Goal: Task Accomplishment & Management: Manage account settings

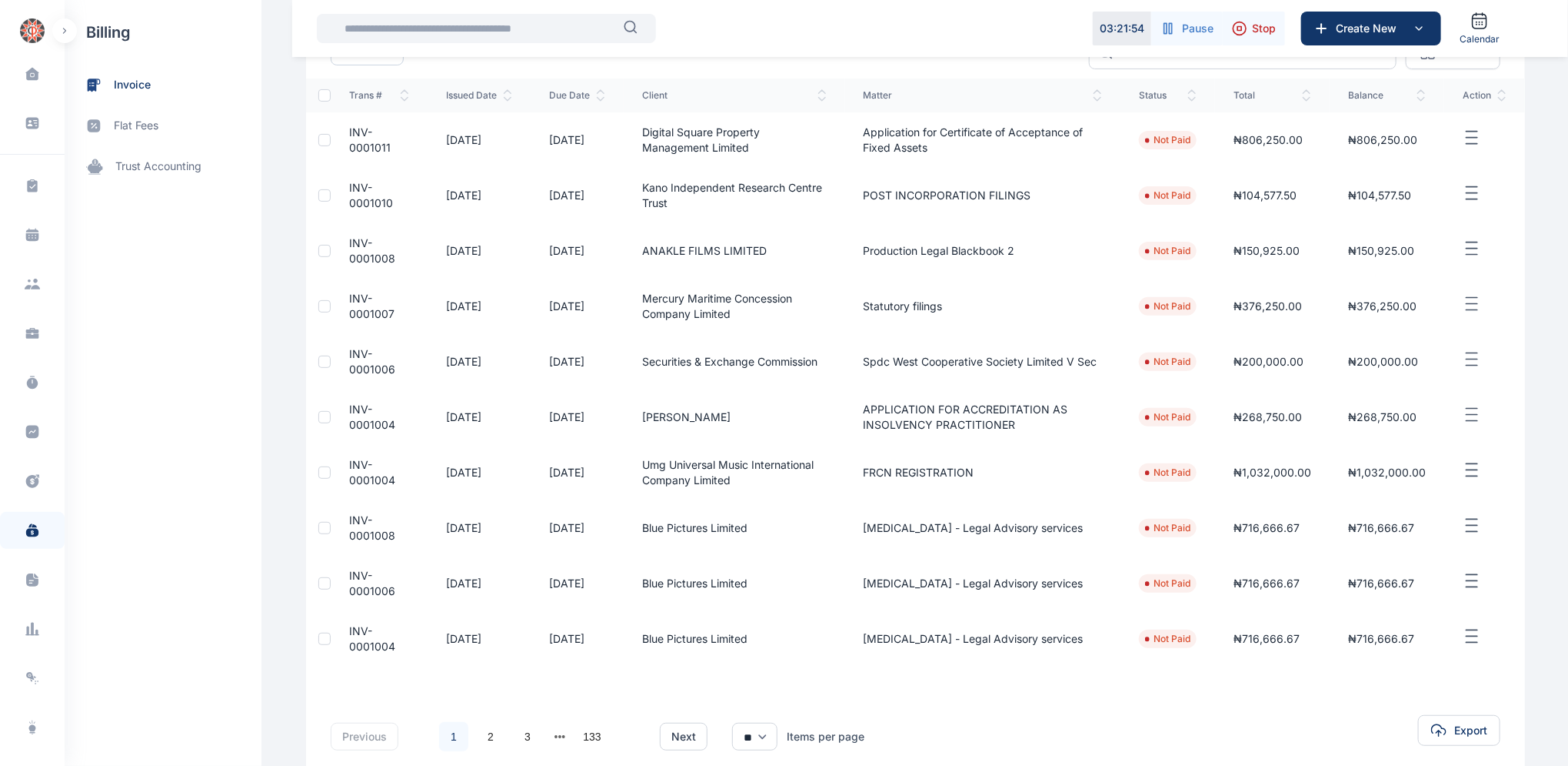
scroll to position [237, 0]
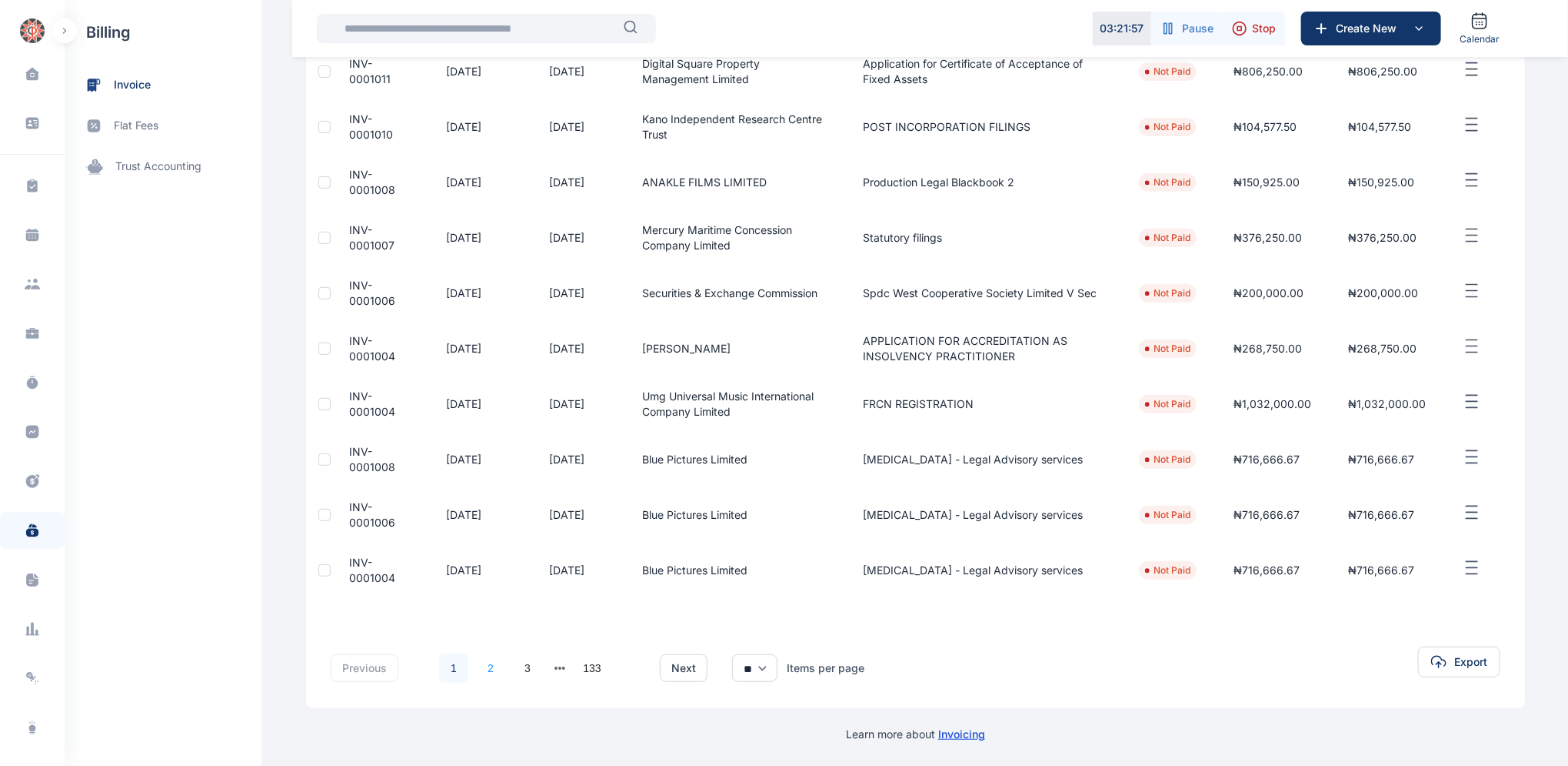
click at [478, 666] on link "2" at bounding box center [490, 667] width 29 height 29
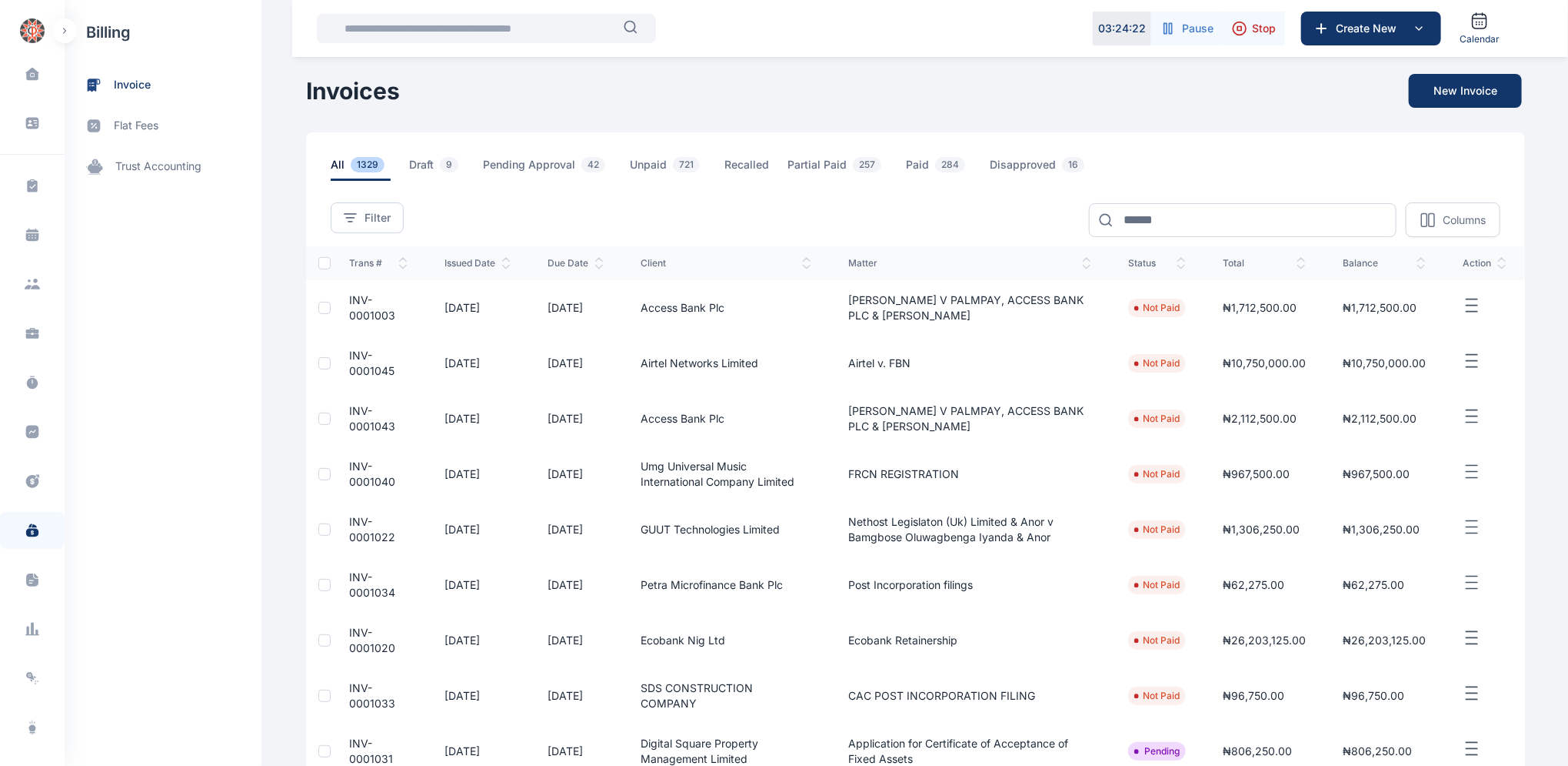
click at [361, 312] on span "INV-0001003" at bounding box center [372, 307] width 46 height 29
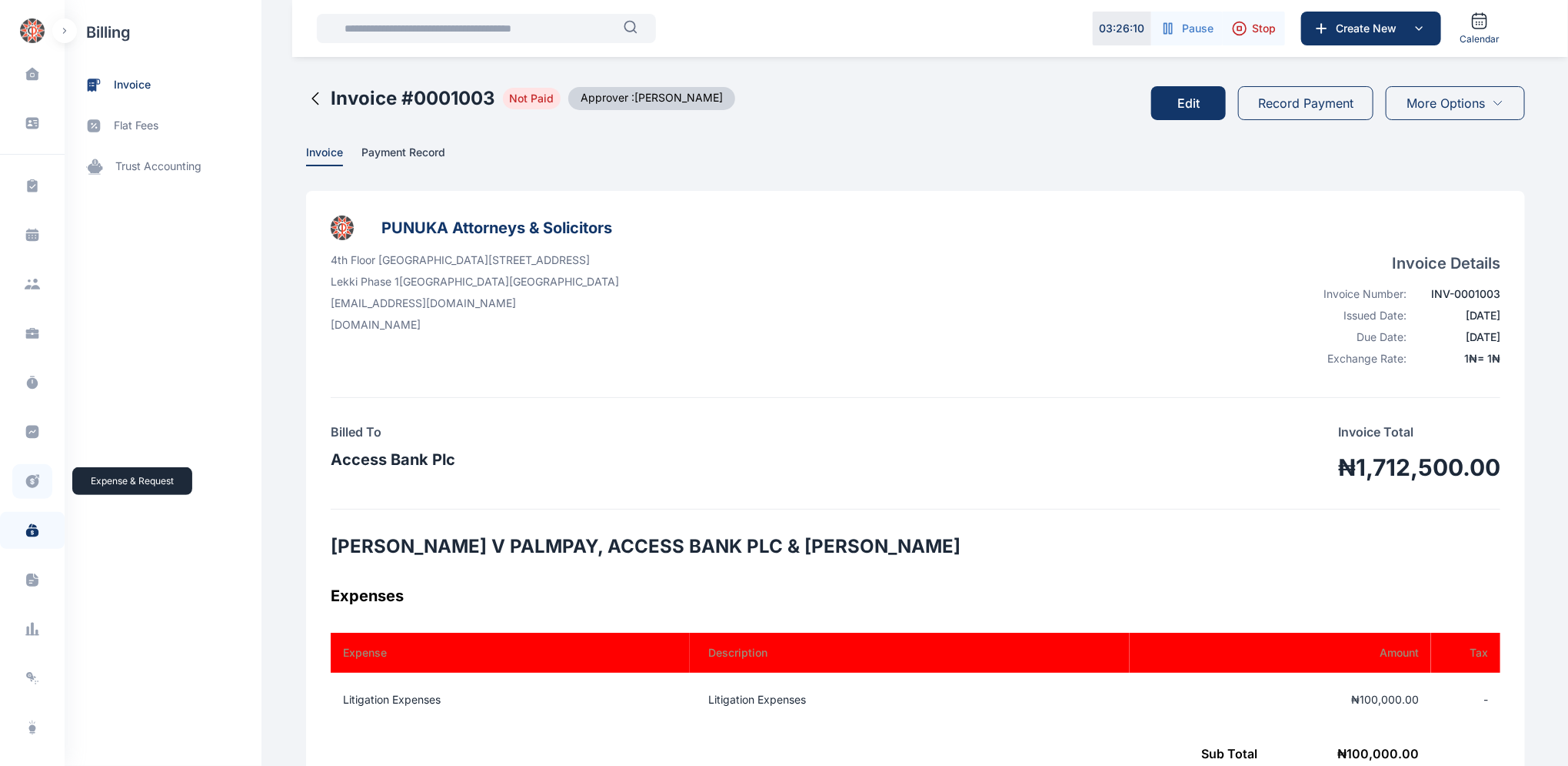
click at [35, 477] on icon at bounding box center [32, 482] width 13 height 13
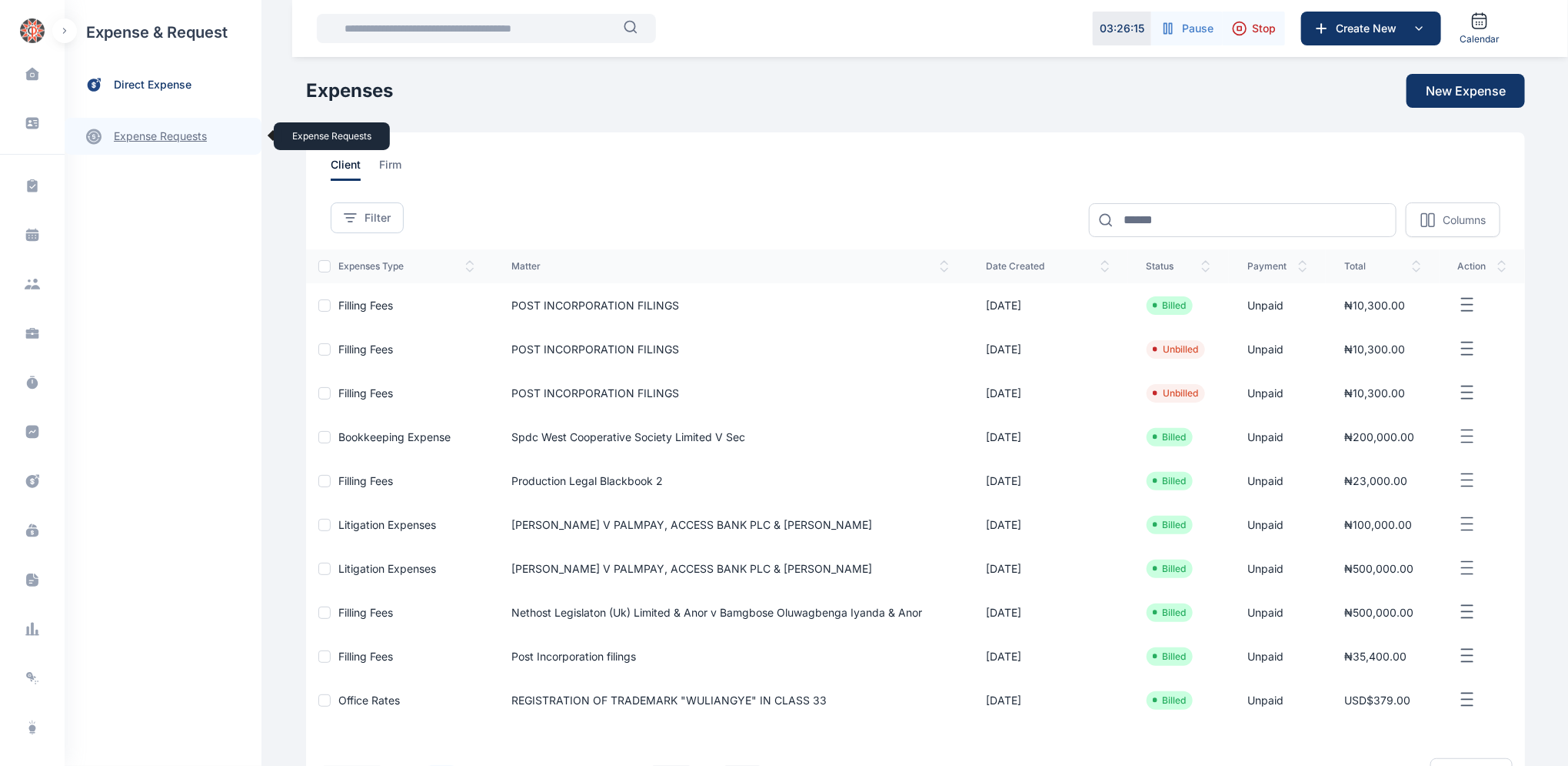
click at [156, 137] on link "expense requests expense requests" at bounding box center [163, 136] width 197 height 37
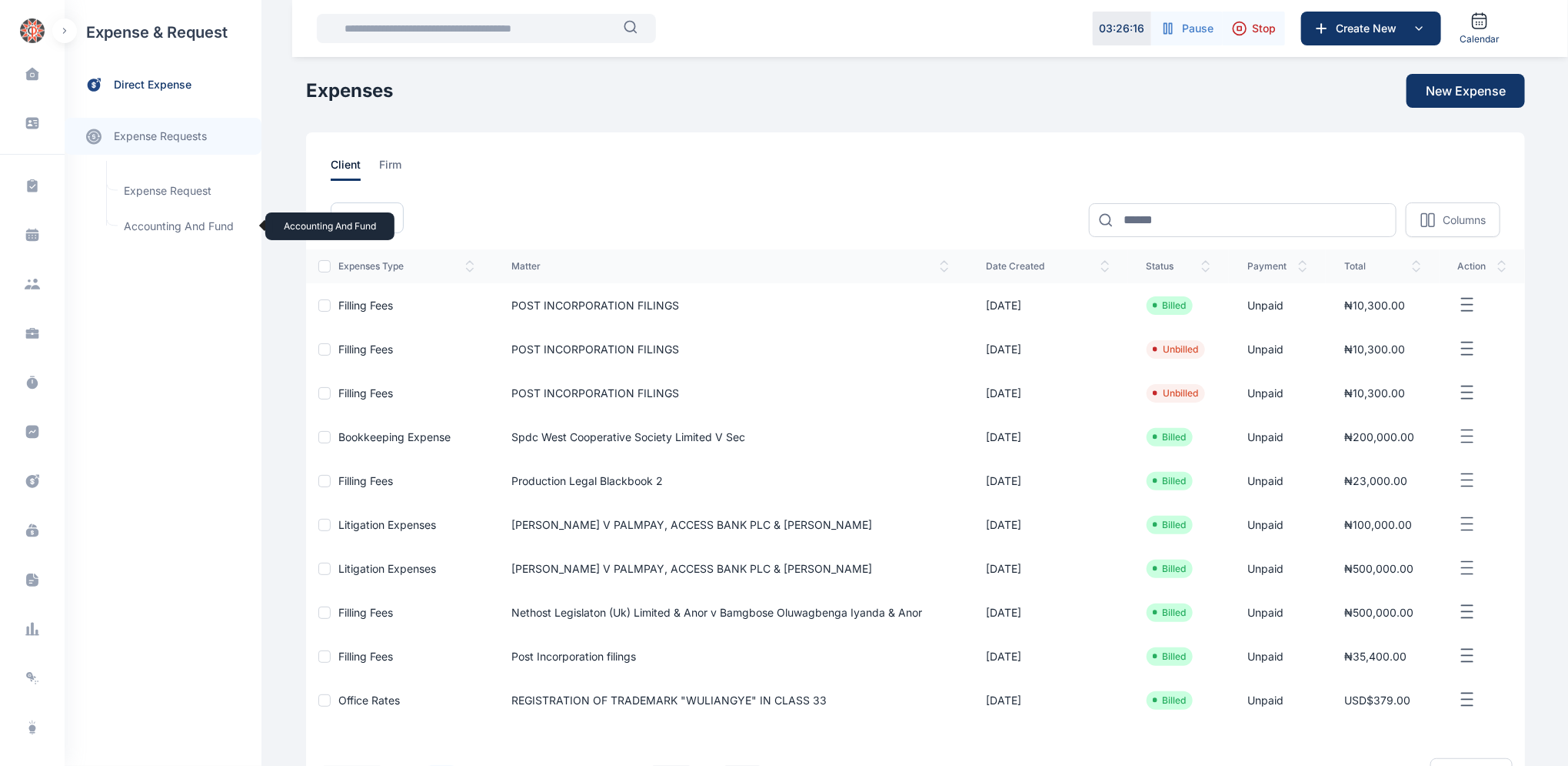
click at [176, 226] on span "Accounting and Fund Accounting and Fund" at bounding box center [184, 226] width 139 height 29
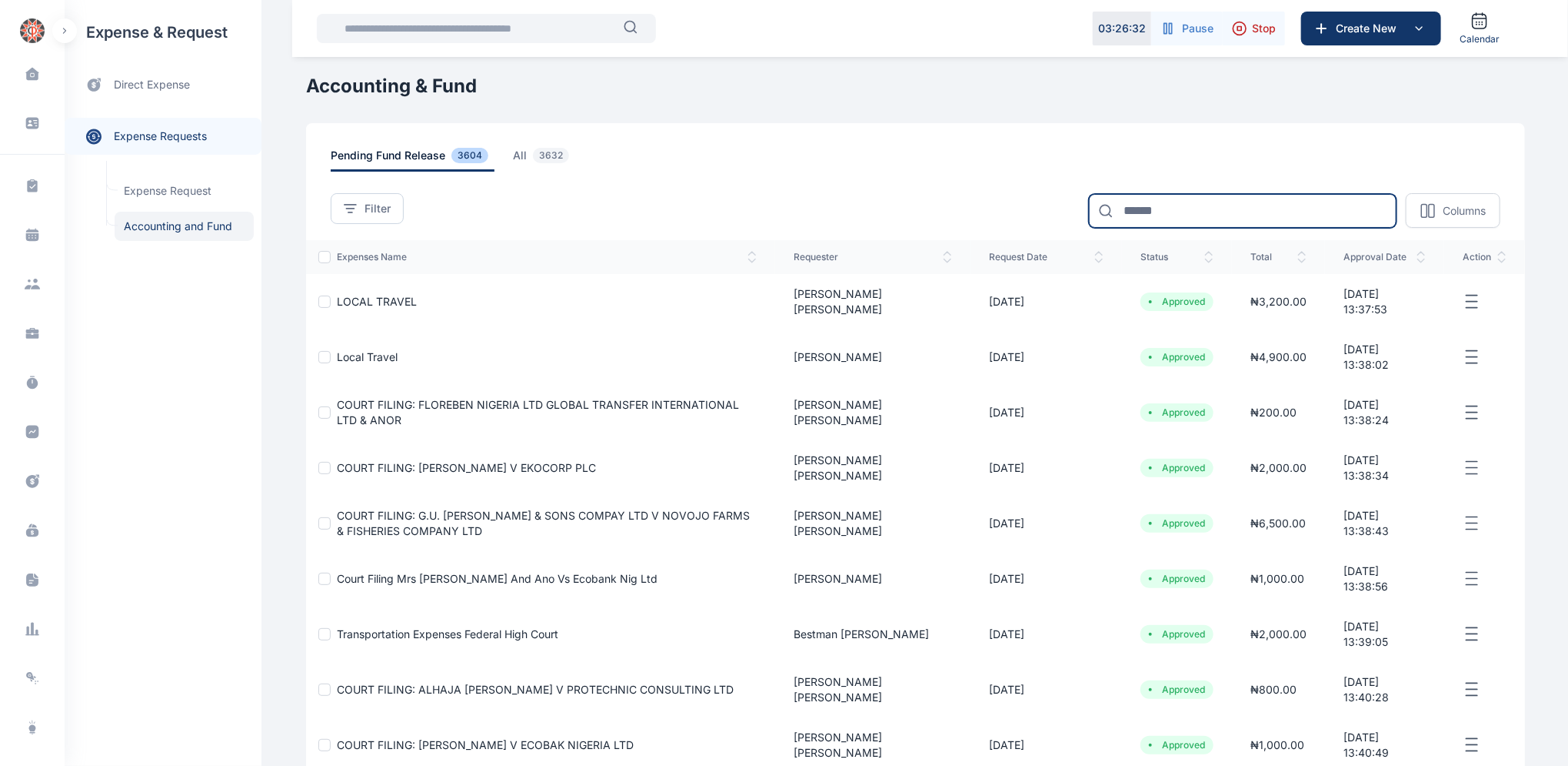
click at [1173, 204] on input at bounding box center [1242, 211] width 307 height 34
type input "*******"
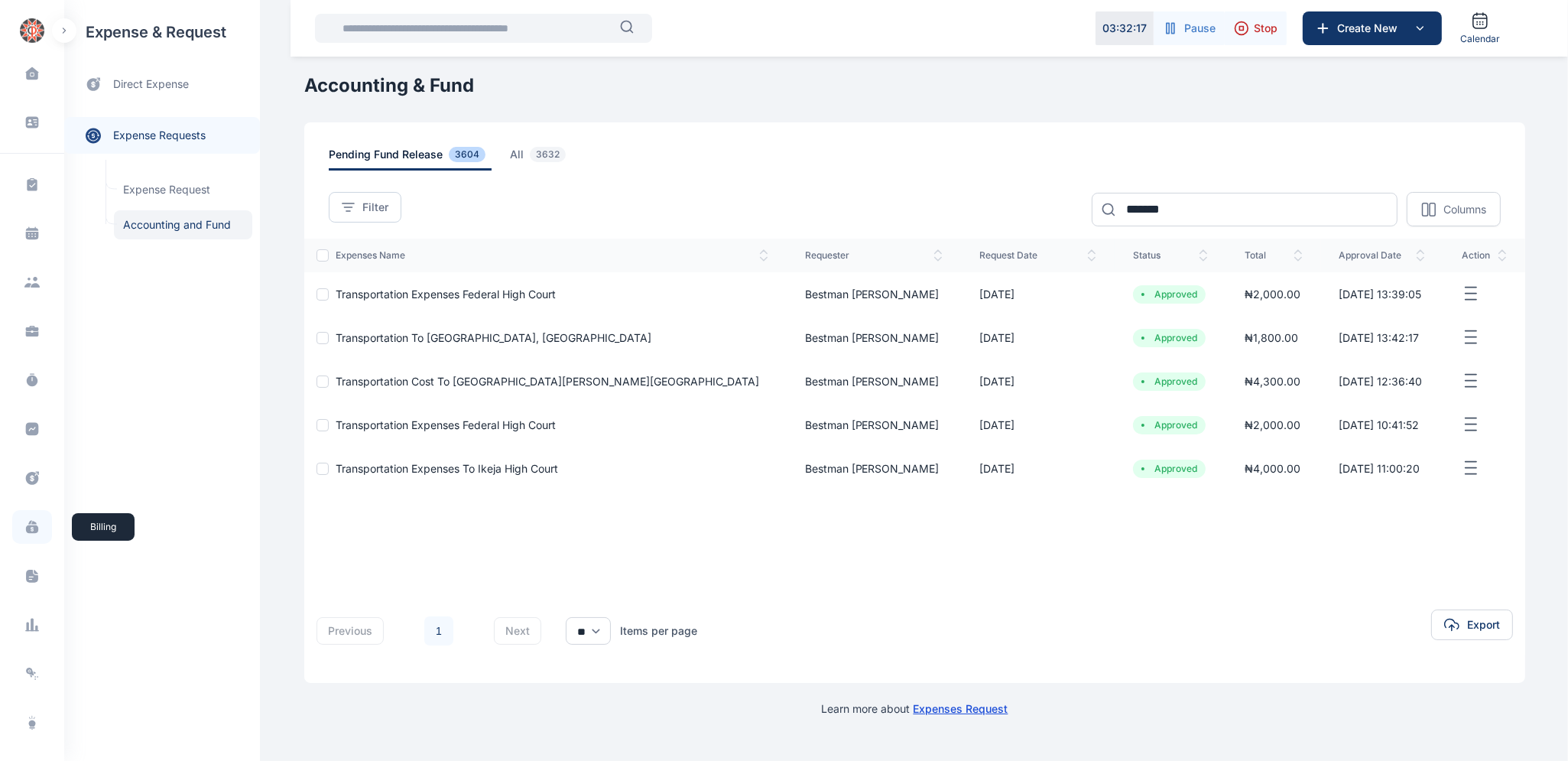
click at [29, 527] on icon at bounding box center [31, 529] width 12 height 8
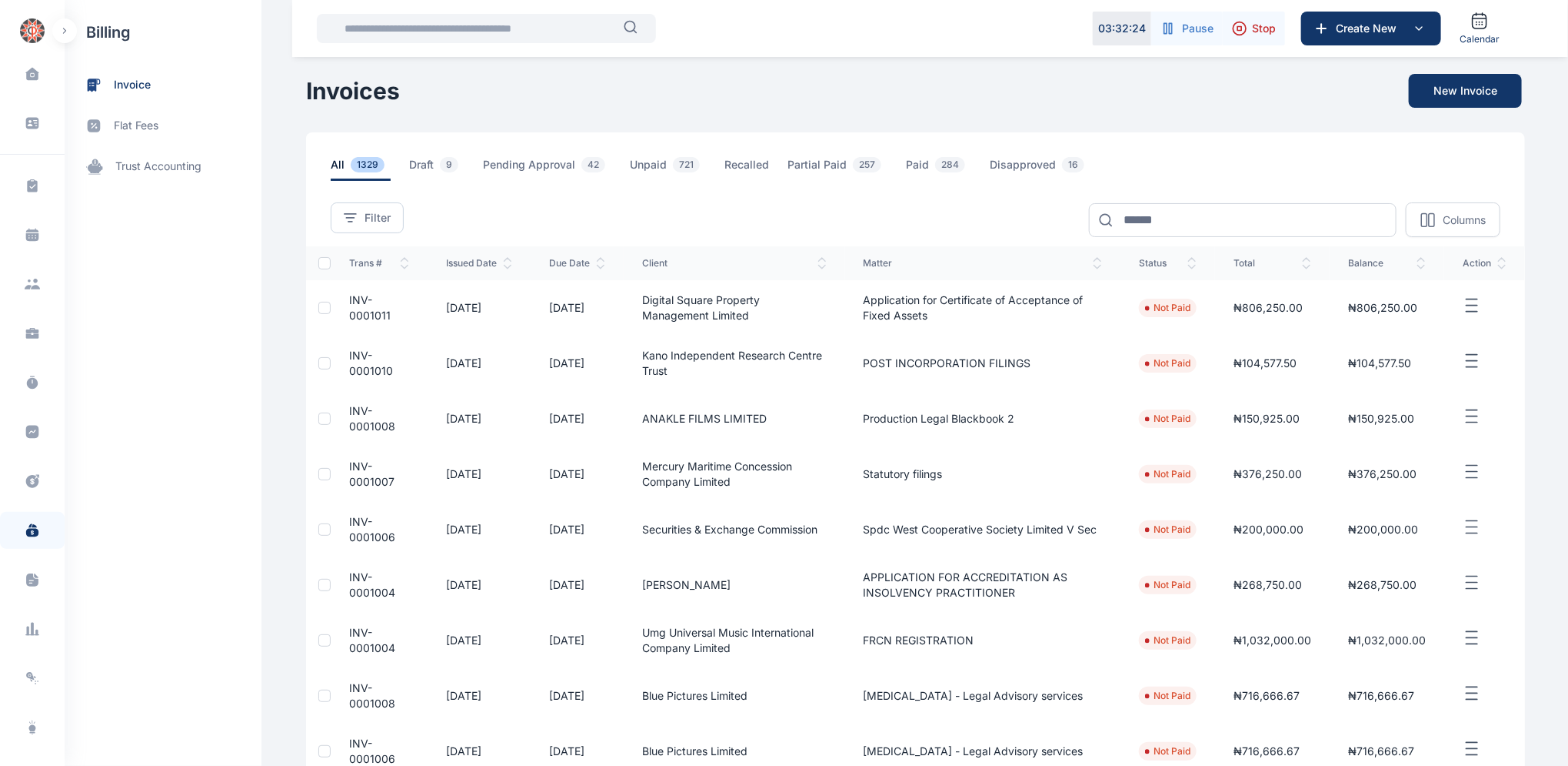
drag, startPoint x: 1567, startPoint y: 392, endPoint x: 1180, endPoint y: 512, distance: 405.2
click at [1561, 468] on div "Dashboard dashboard Conflict-Check conflict-check Task Management task manageme…" at bounding box center [784, 501] width 1568 height 1003
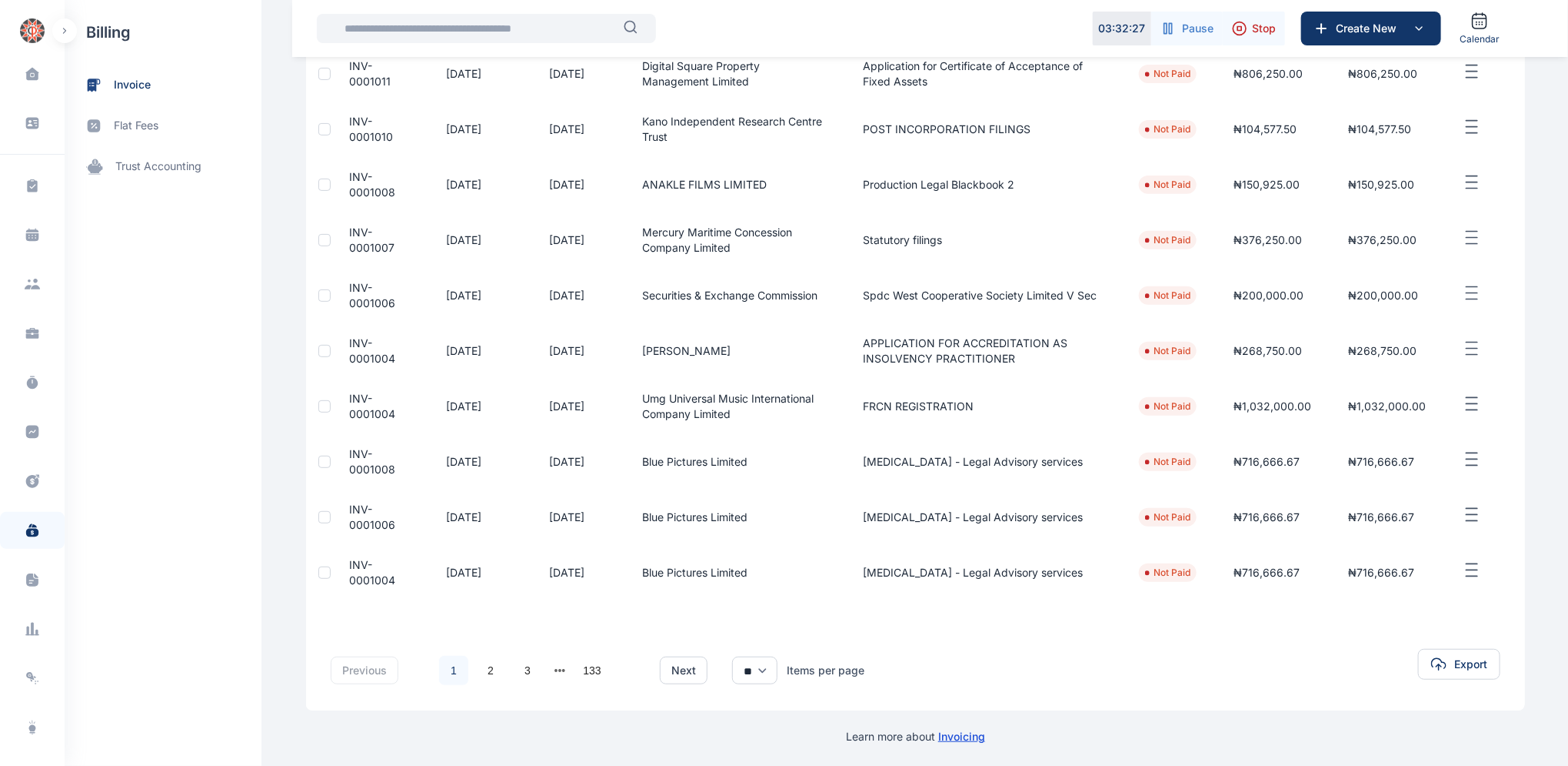
scroll to position [215, 0]
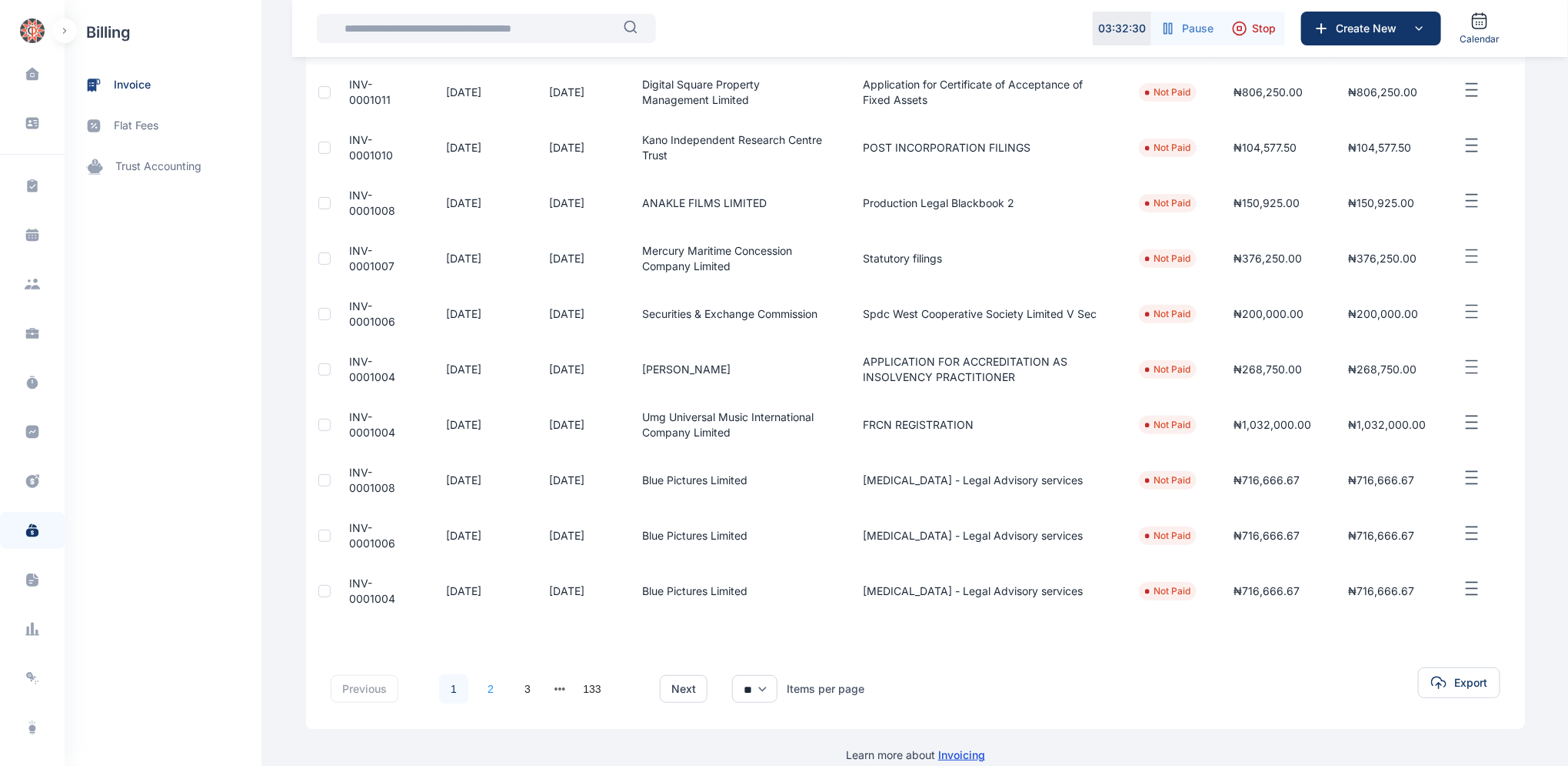
click at [485, 684] on link "2" at bounding box center [490, 689] width 29 height 29
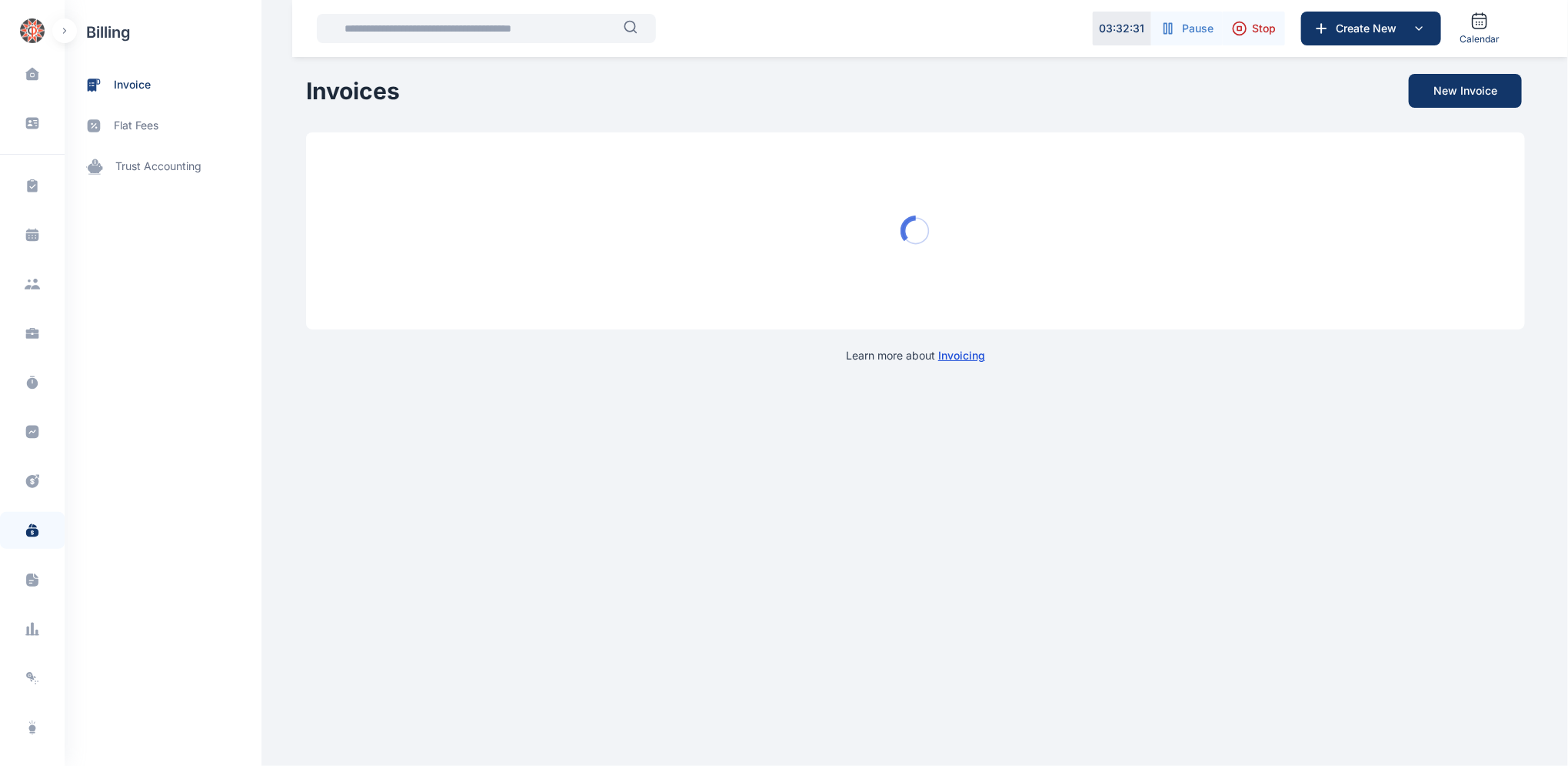
scroll to position [0, 0]
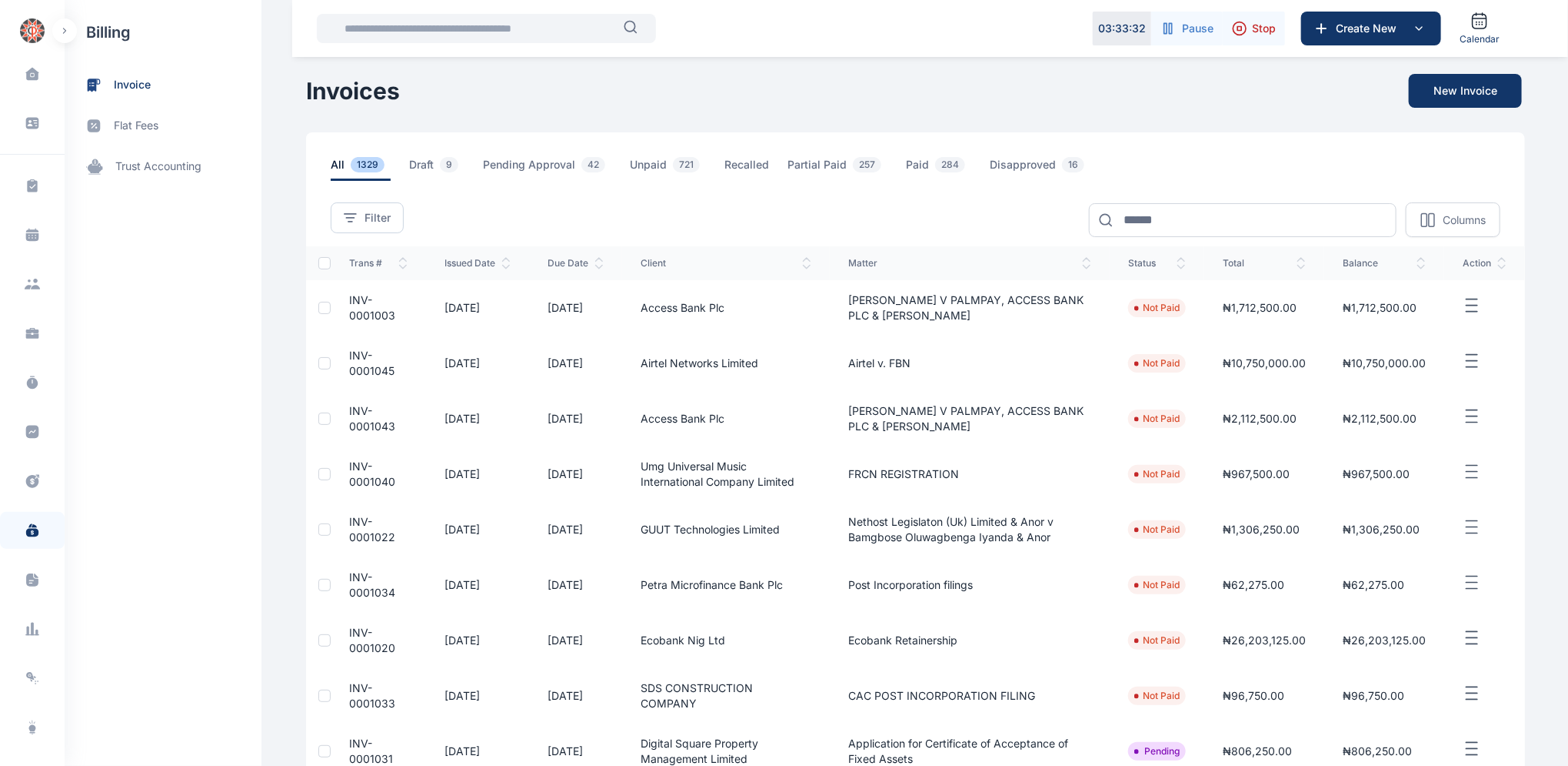
click at [349, 301] on span "INV-0001003" at bounding box center [372, 307] width 46 height 29
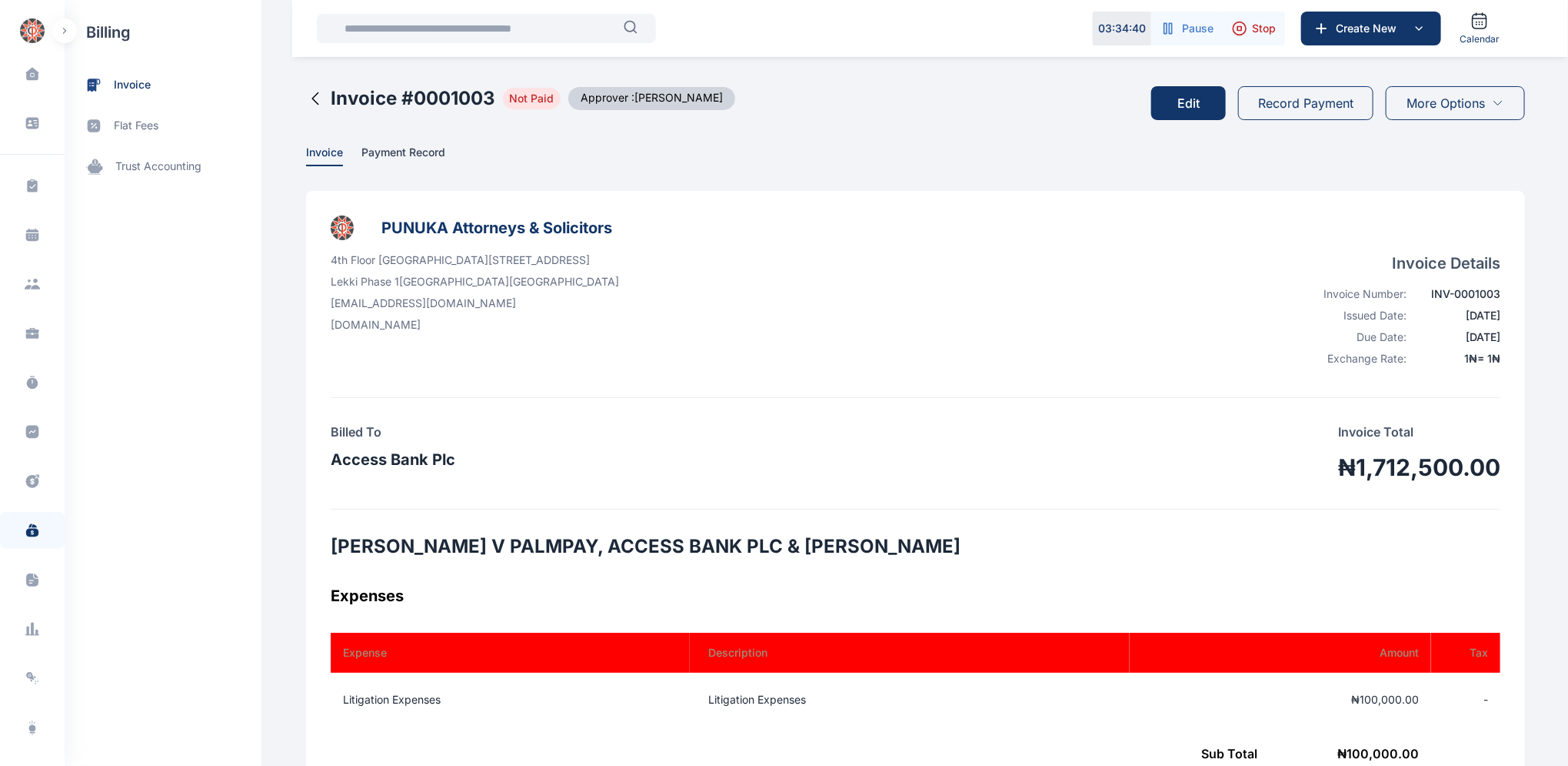
click at [1192, 97] on button "Edit" at bounding box center [1188, 103] width 75 height 34
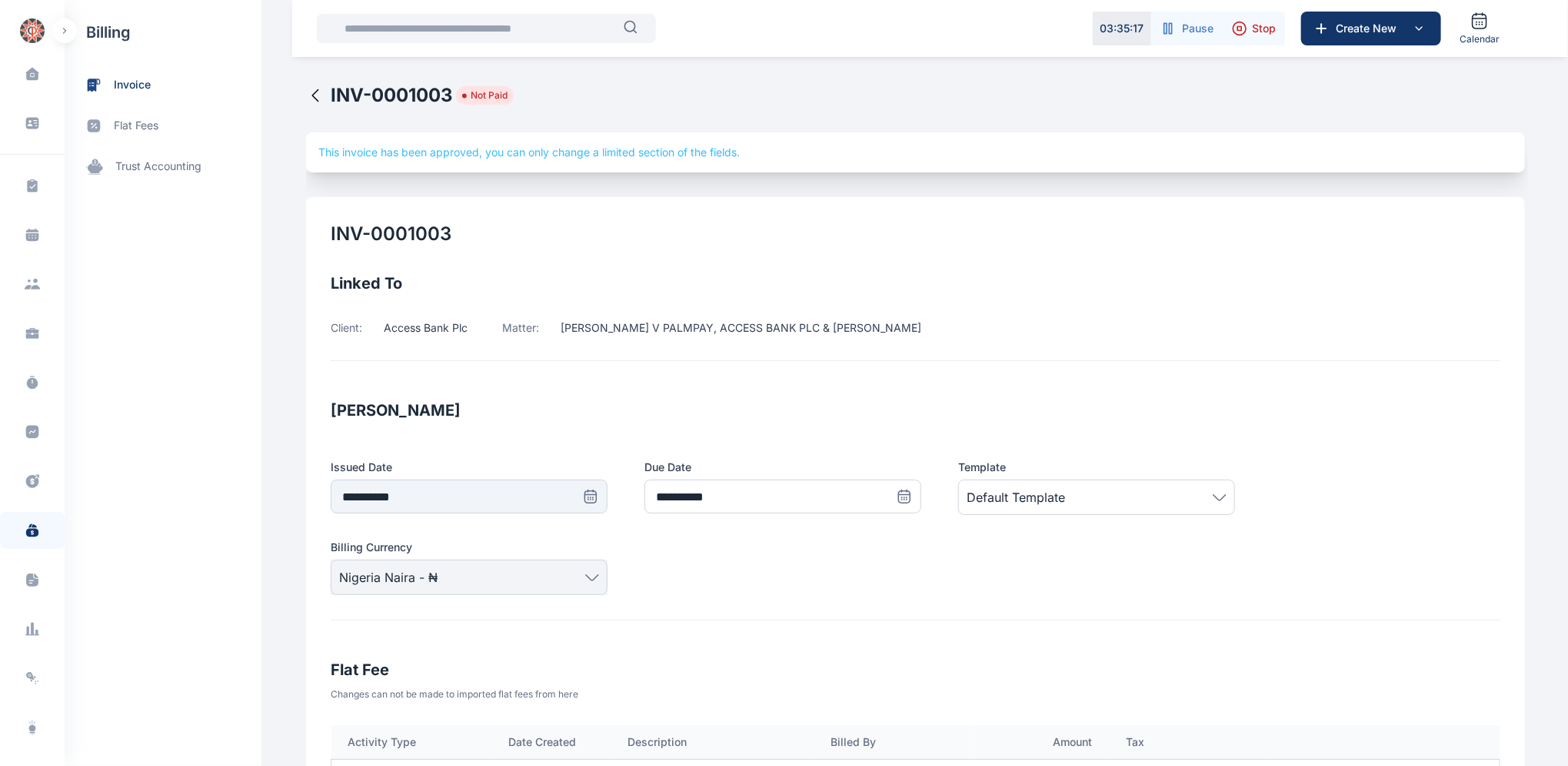
click at [306, 94] on icon at bounding box center [316, 96] width 18 height 18
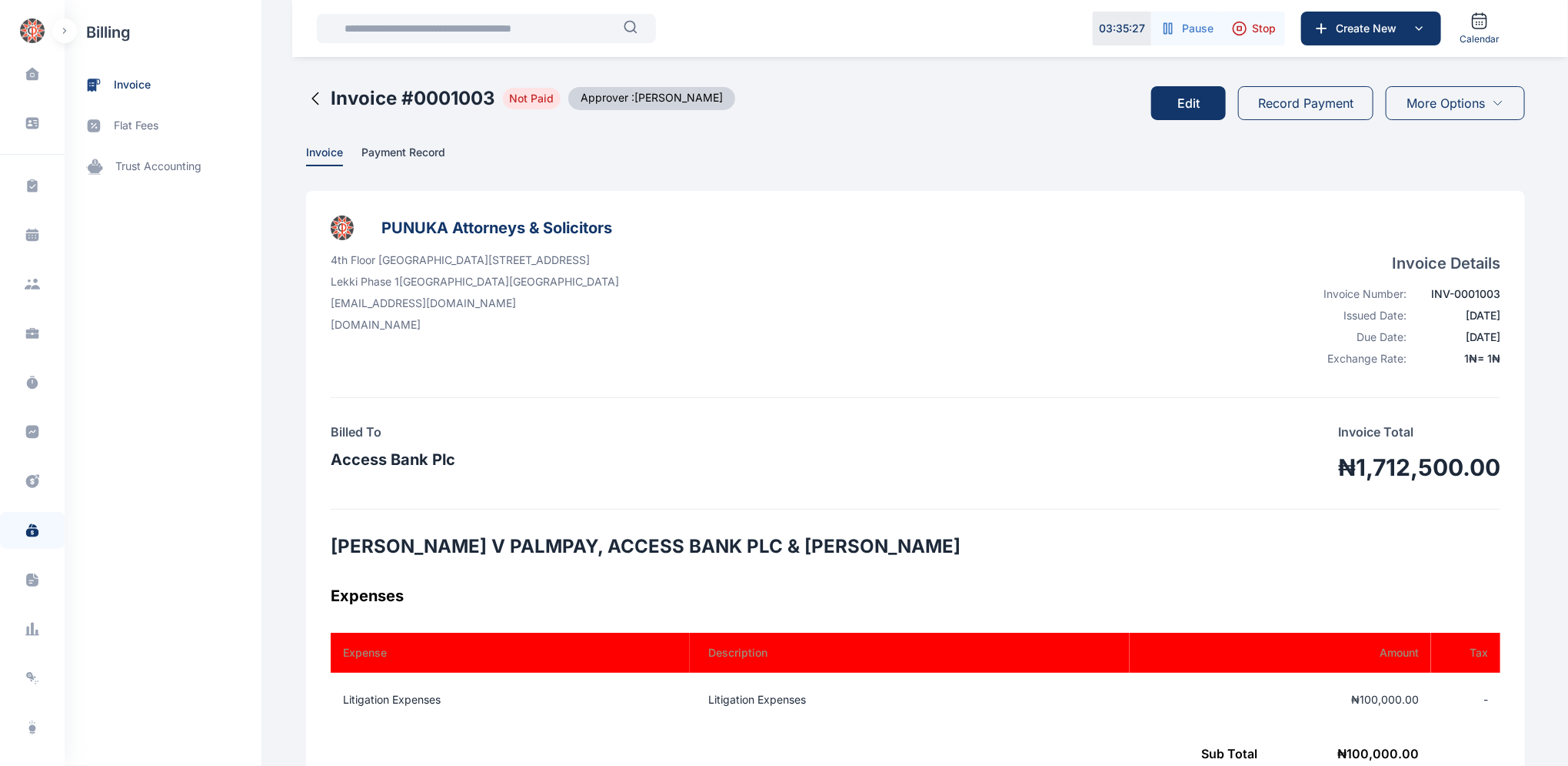
click at [306, 97] on icon at bounding box center [316, 99] width 18 height 18
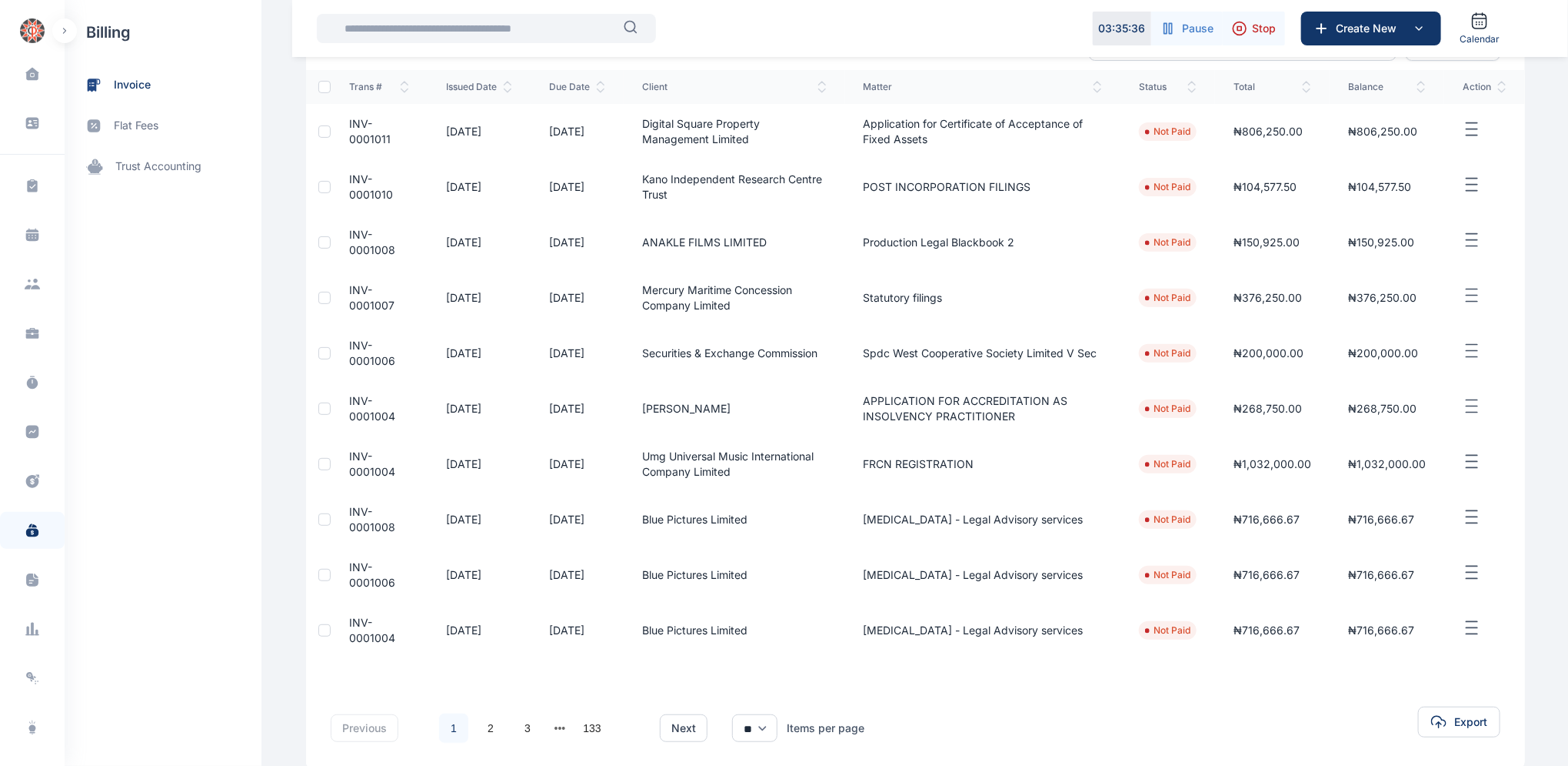
scroll to position [237, 0]
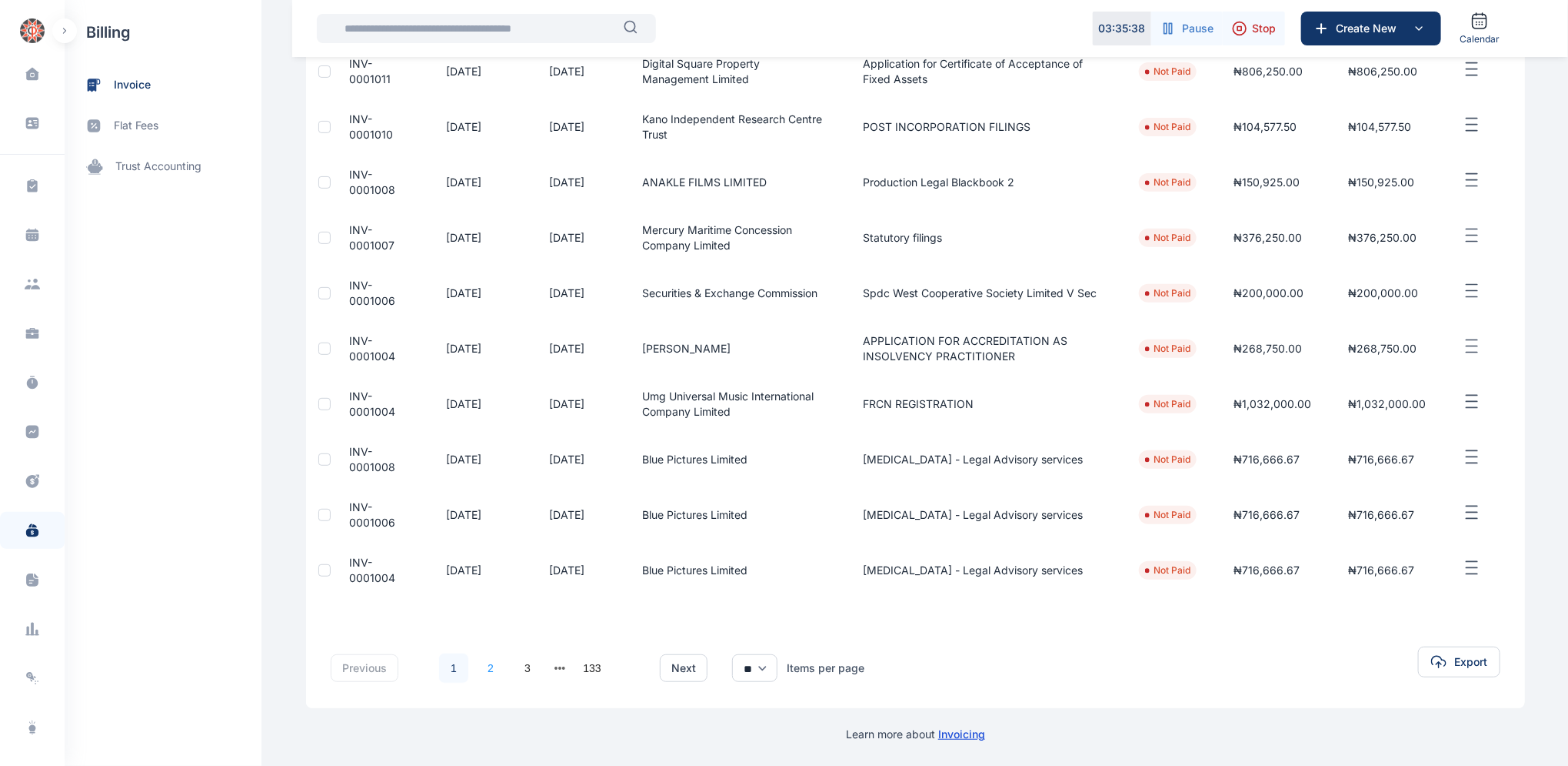
click at [479, 667] on link "2" at bounding box center [490, 667] width 29 height 29
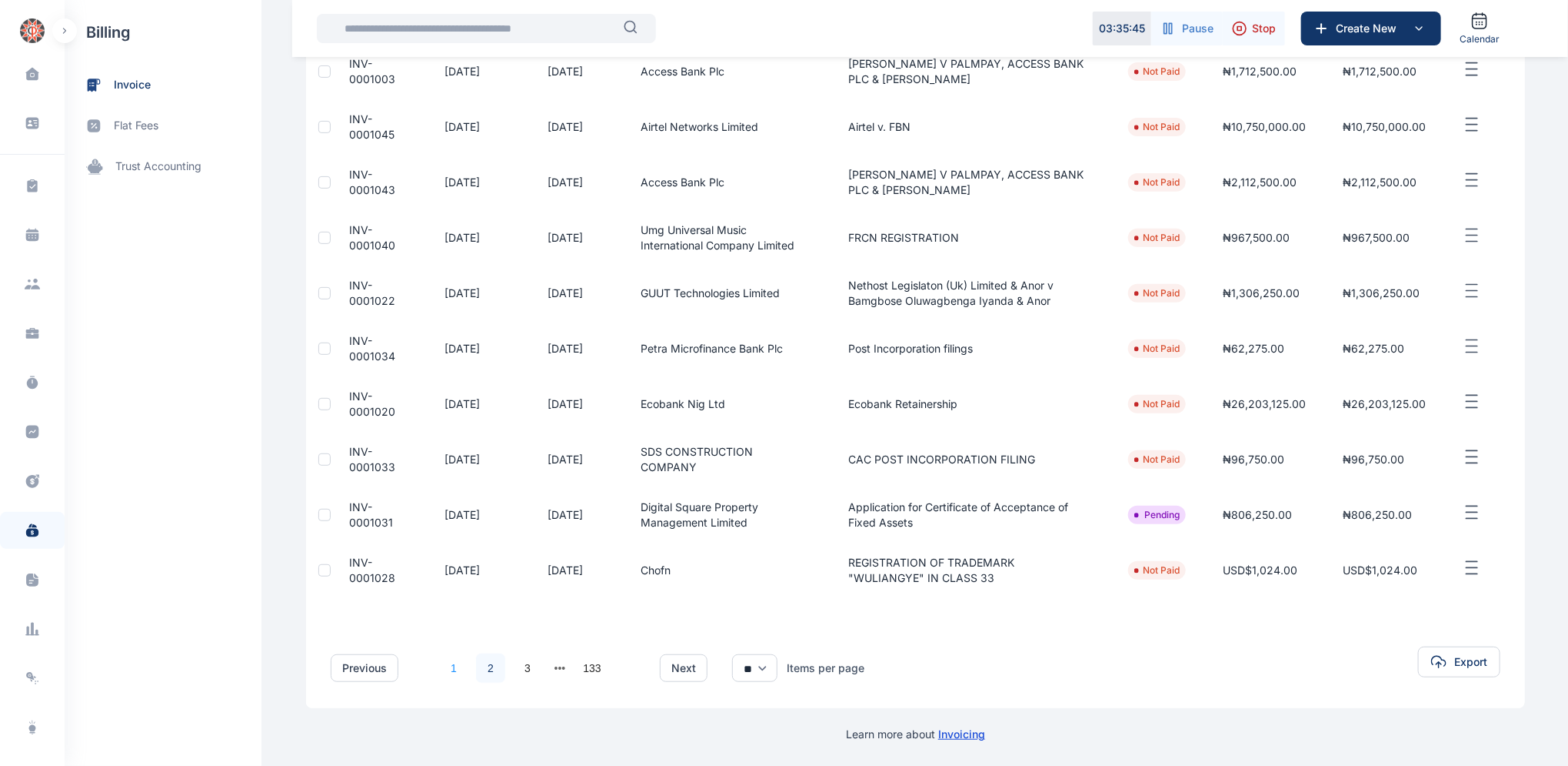
click at [442, 667] on link "1" at bounding box center [454, 667] width 29 height 29
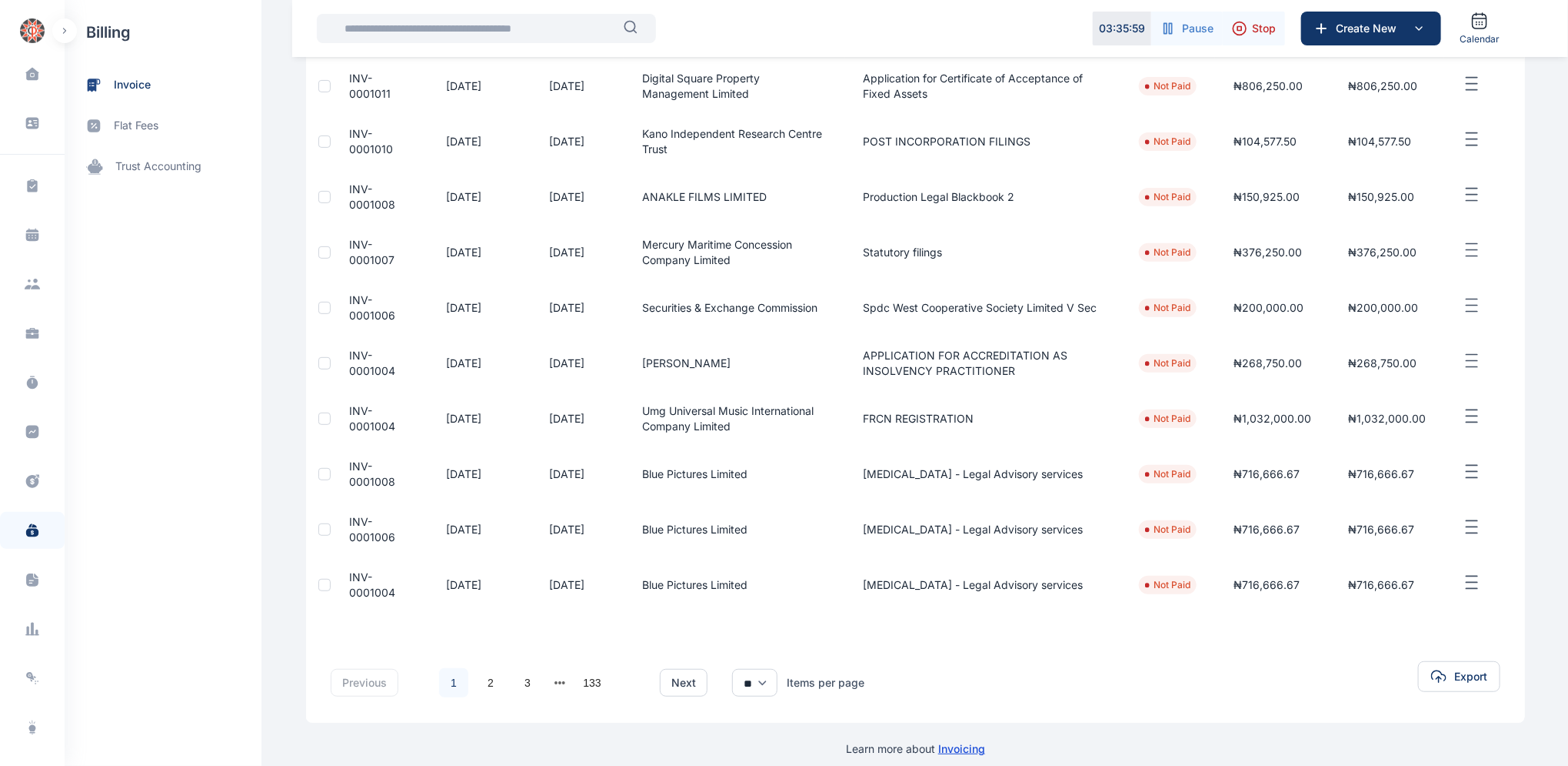
scroll to position [219, 0]
click at [355, 577] on span "INV-0001004" at bounding box center [372, 586] width 46 height 29
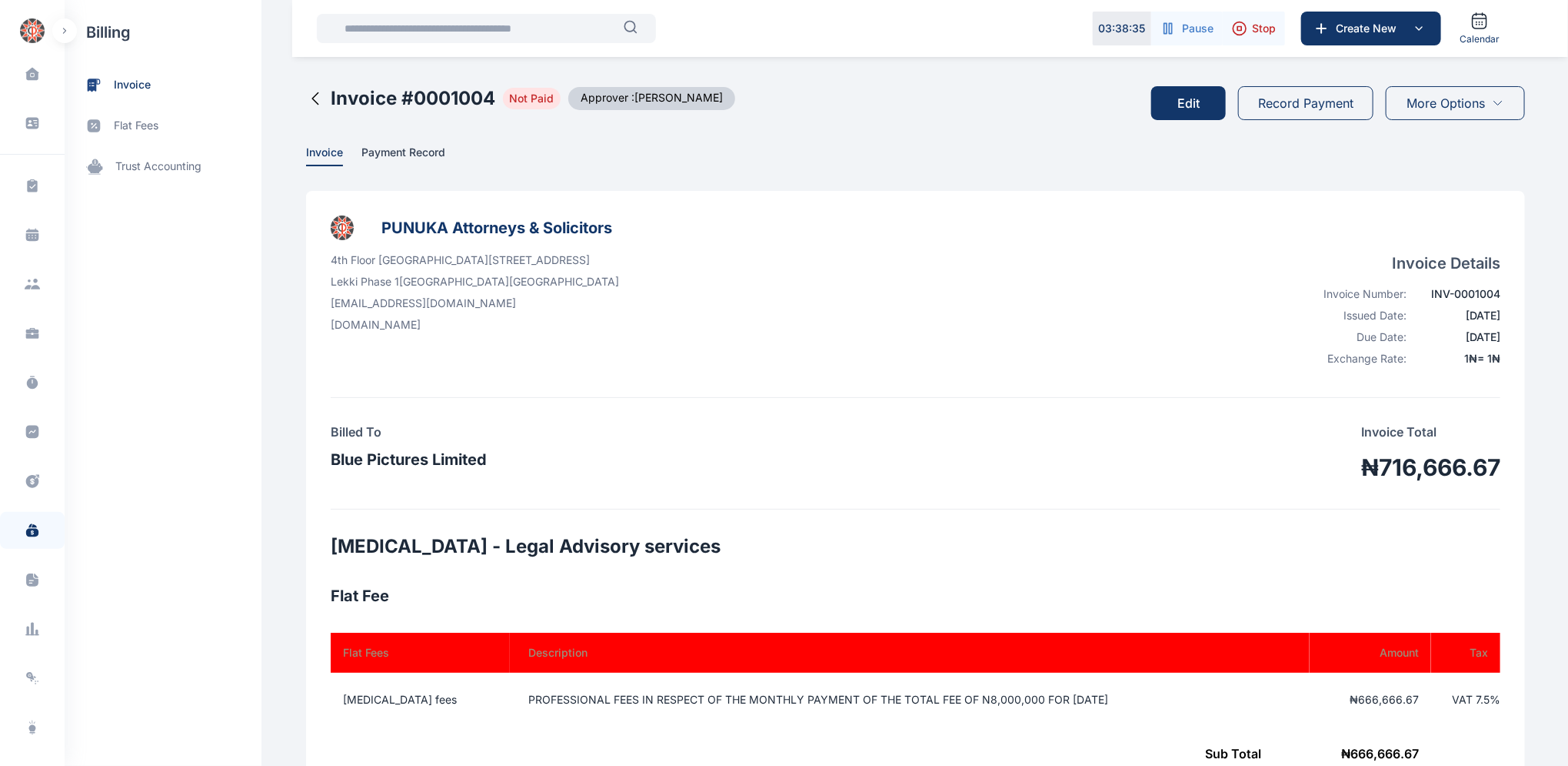
click at [1190, 105] on button "Edit" at bounding box center [1188, 103] width 75 height 34
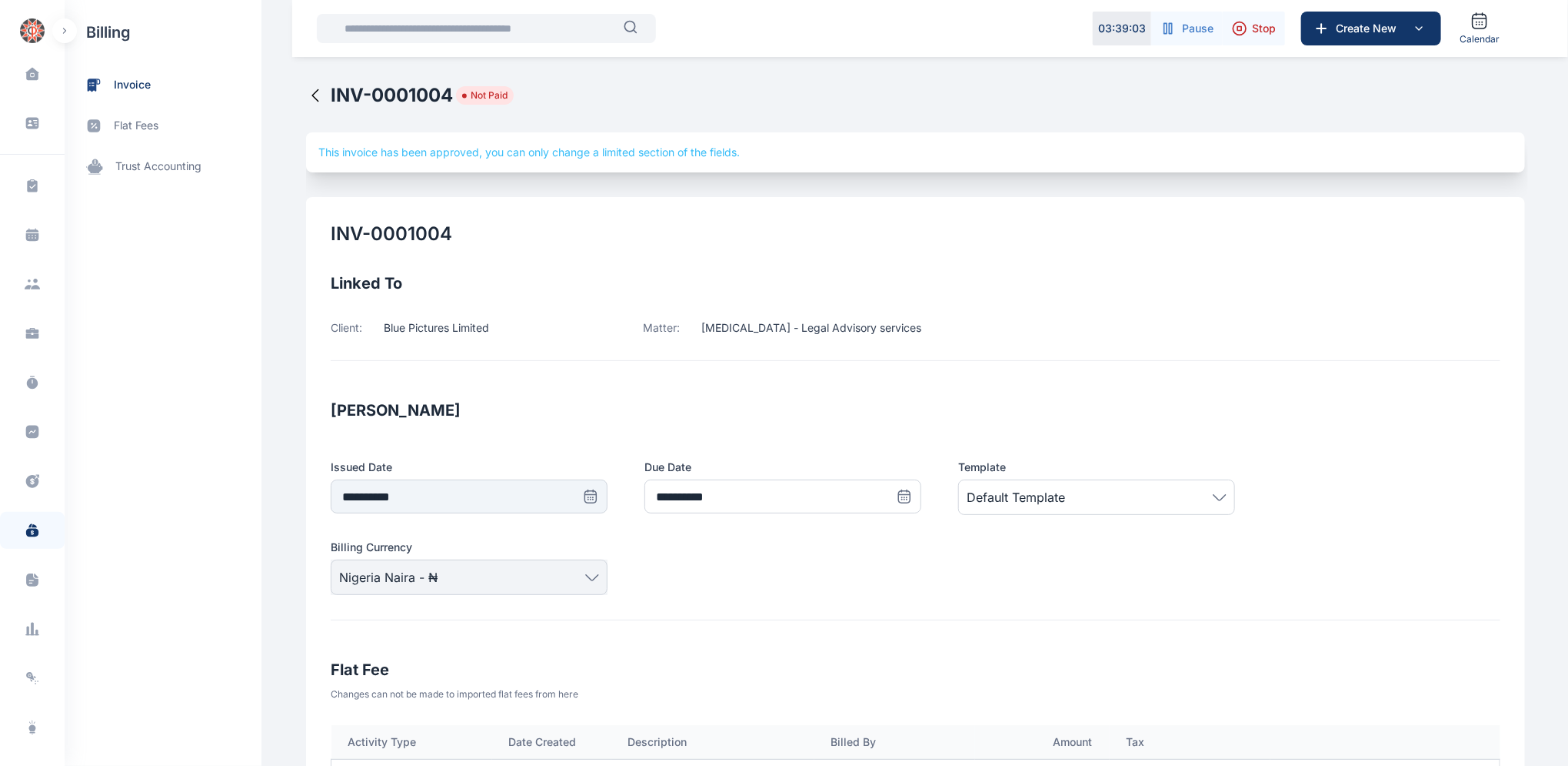
click at [306, 92] on icon at bounding box center [316, 96] width 18 height 18
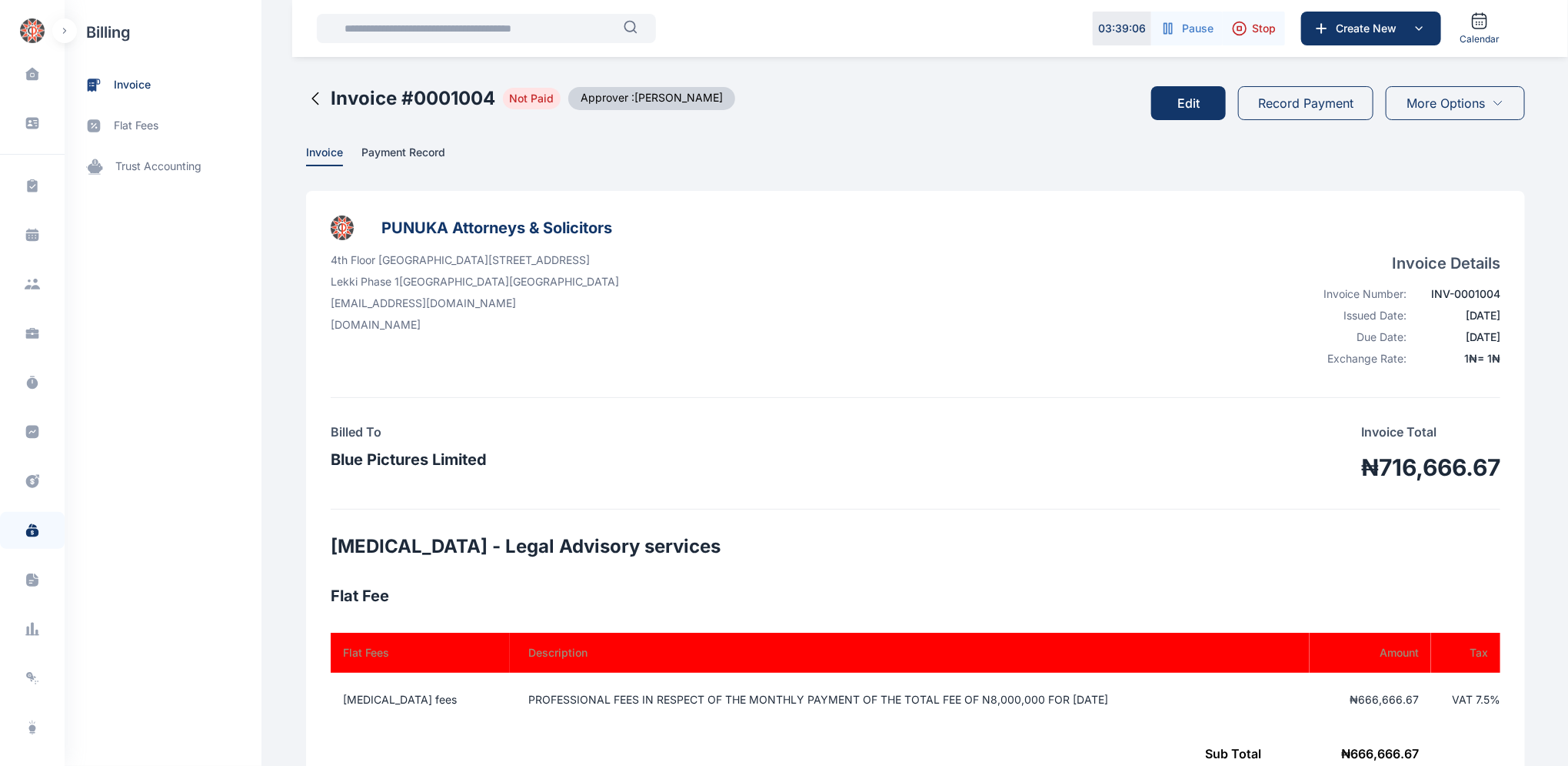
click at [311, 94] on icon at bounding box center [316, 99] width 18 height 18
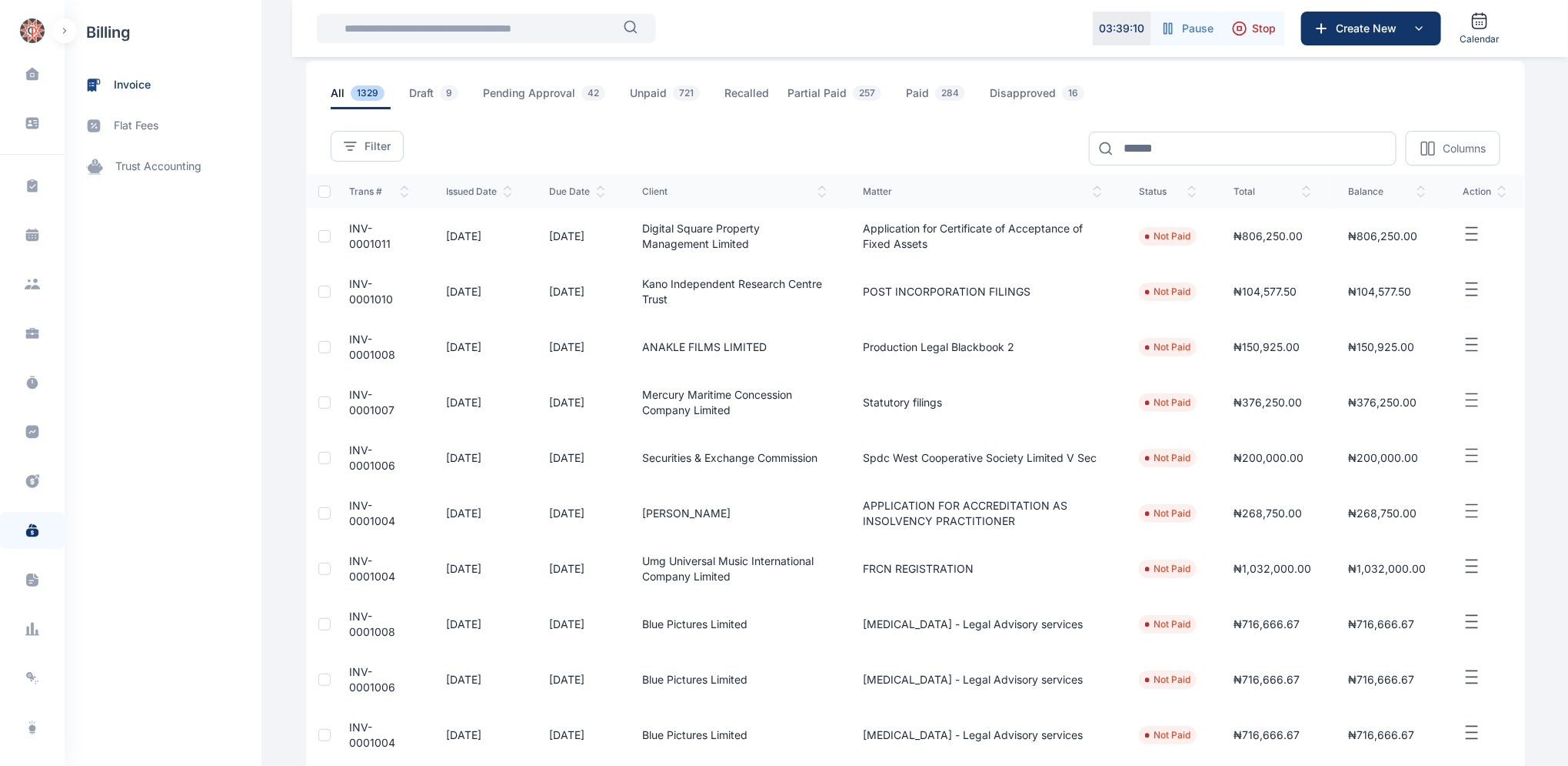
scroll to position [237, 0]
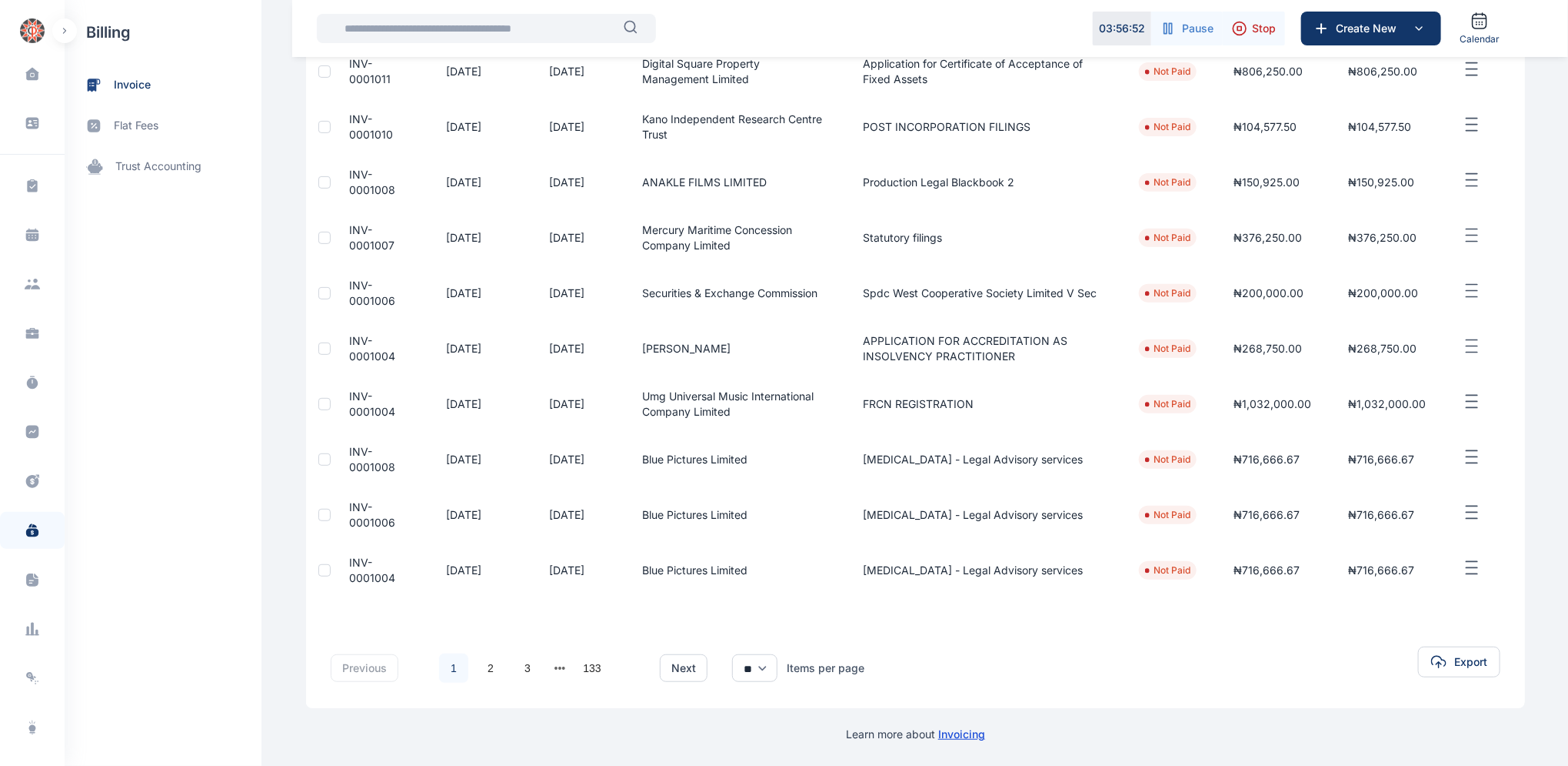
click at [358, 506] on span "INV-0001006" at bounding box center [372, 514] width 46 height 29
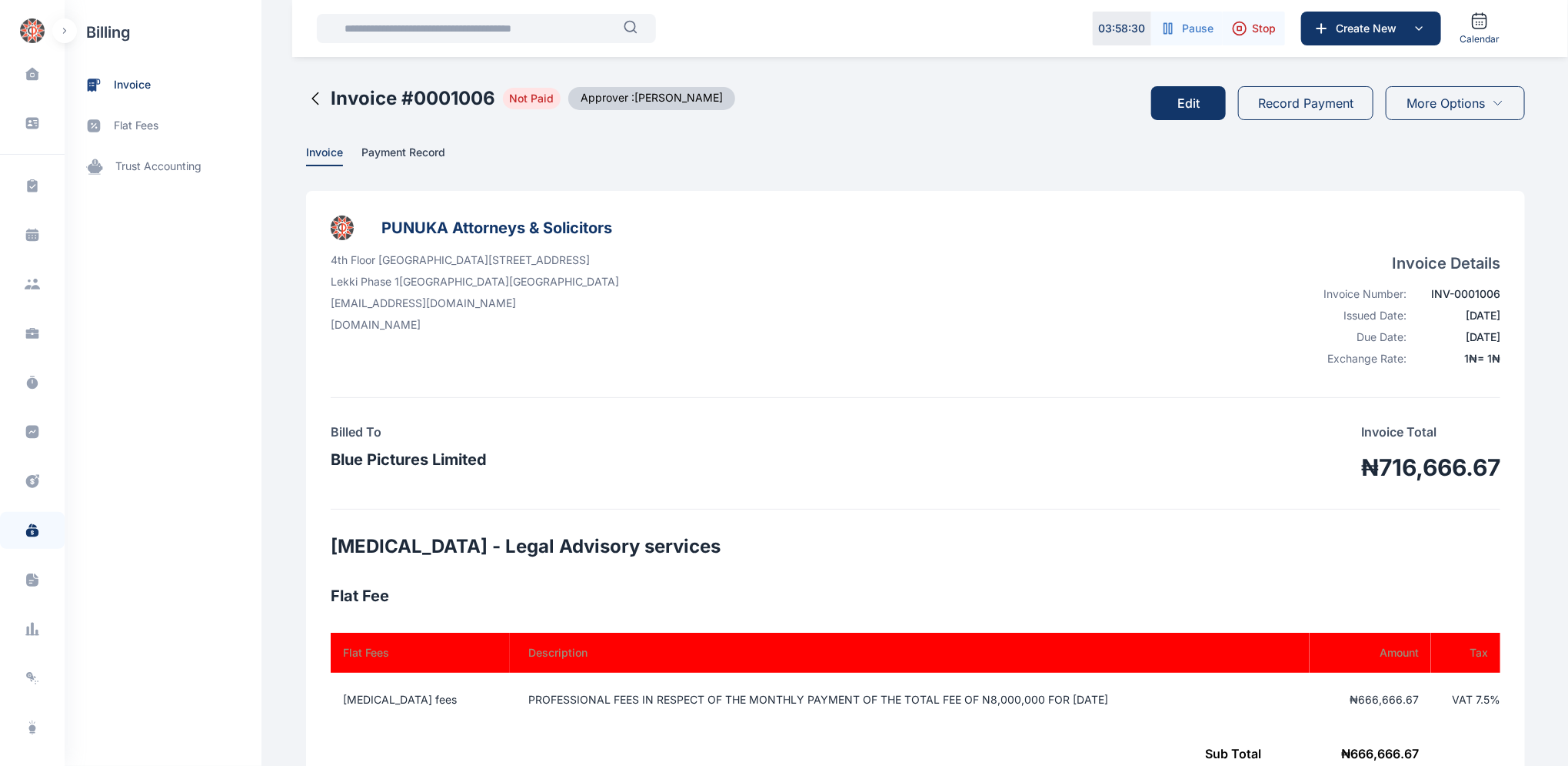
click at [312, 96] on icon at bounding box center [315, 99] width 6 height 12
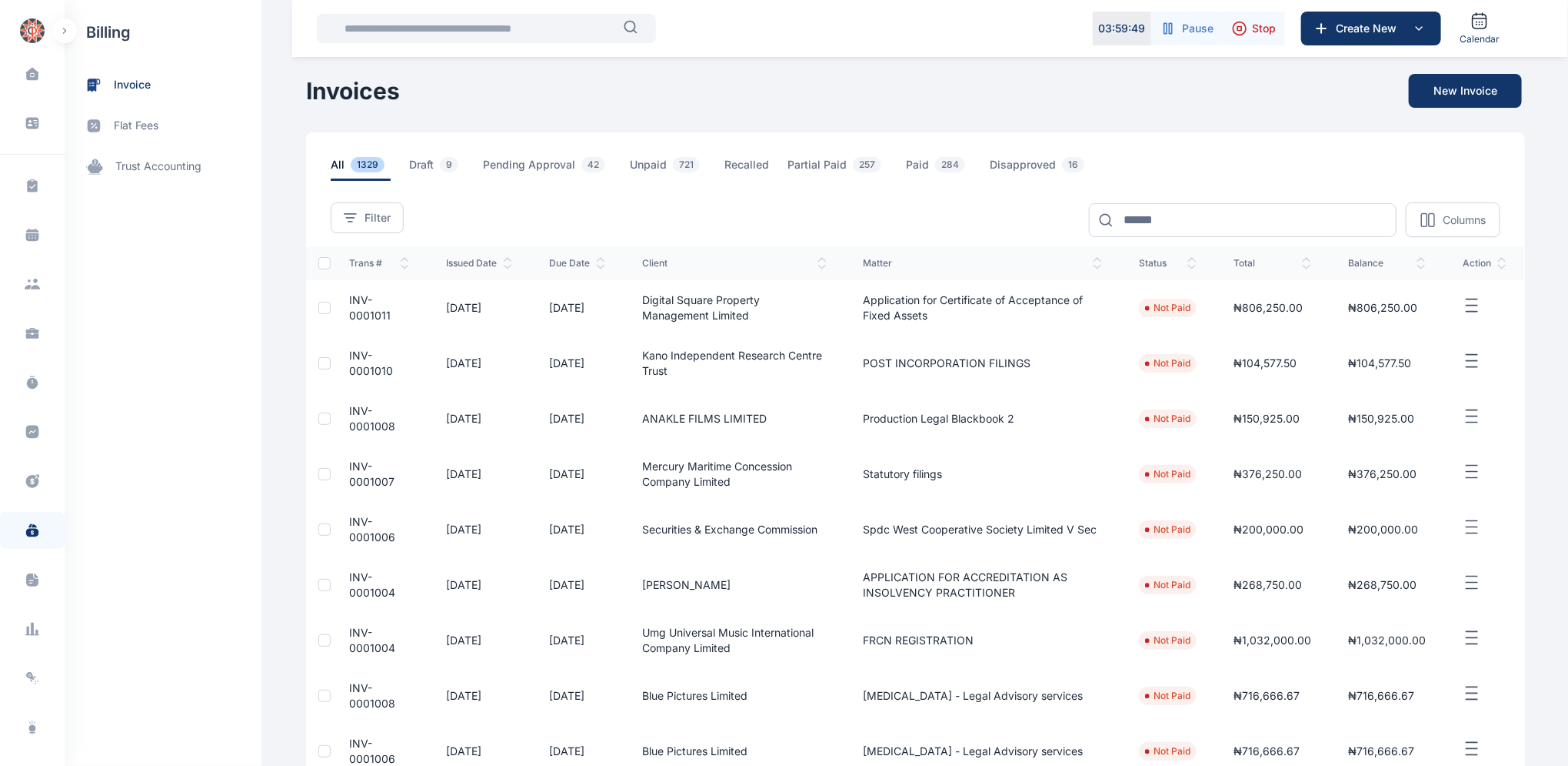
click at [351, 633] on span "INV-0001004" at bounding box center [372, 639] width 46 height 29
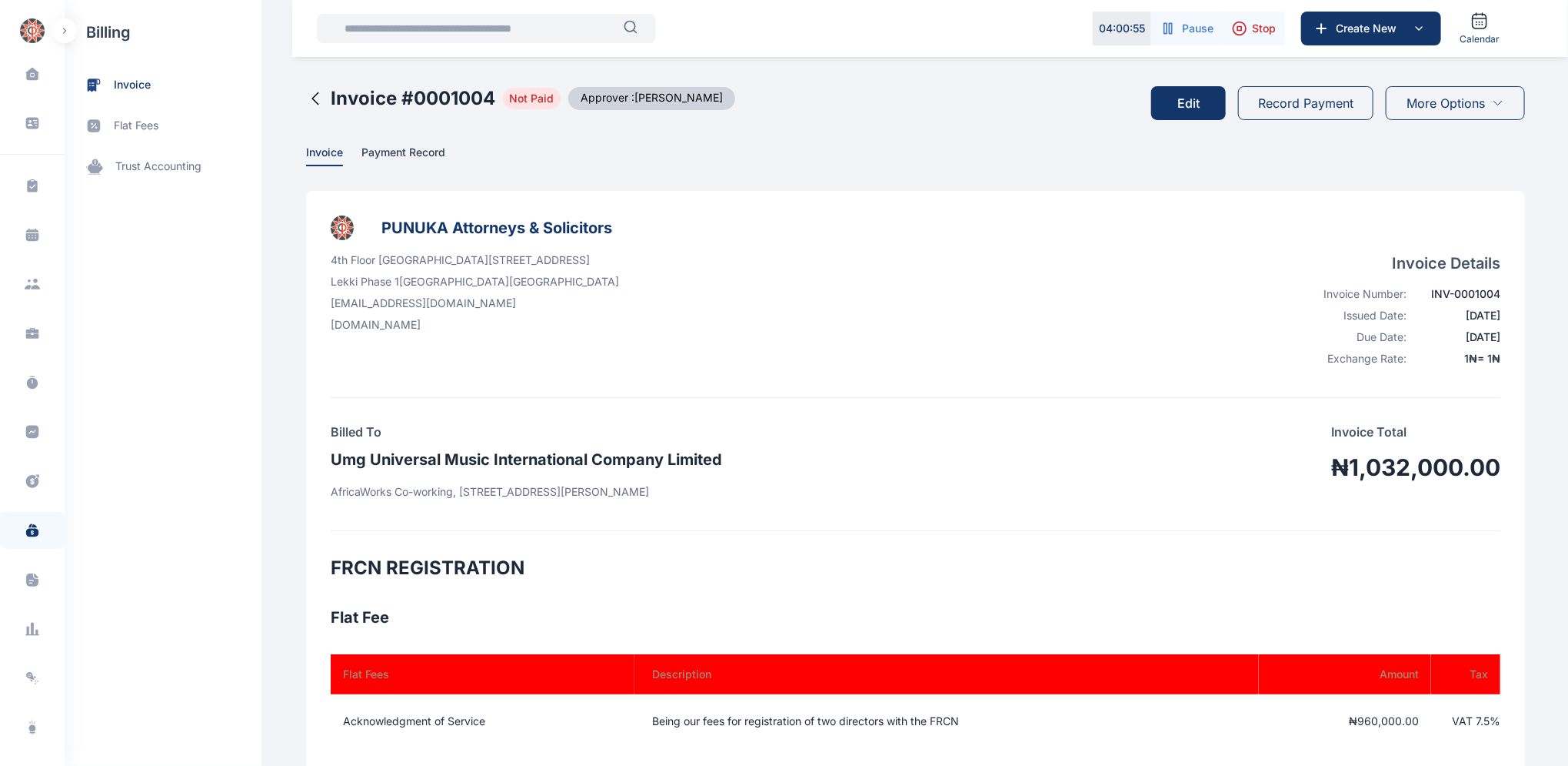
click at [1200, 104] on button "Edit" at bounding box center [1188, 103] width 75 height 34
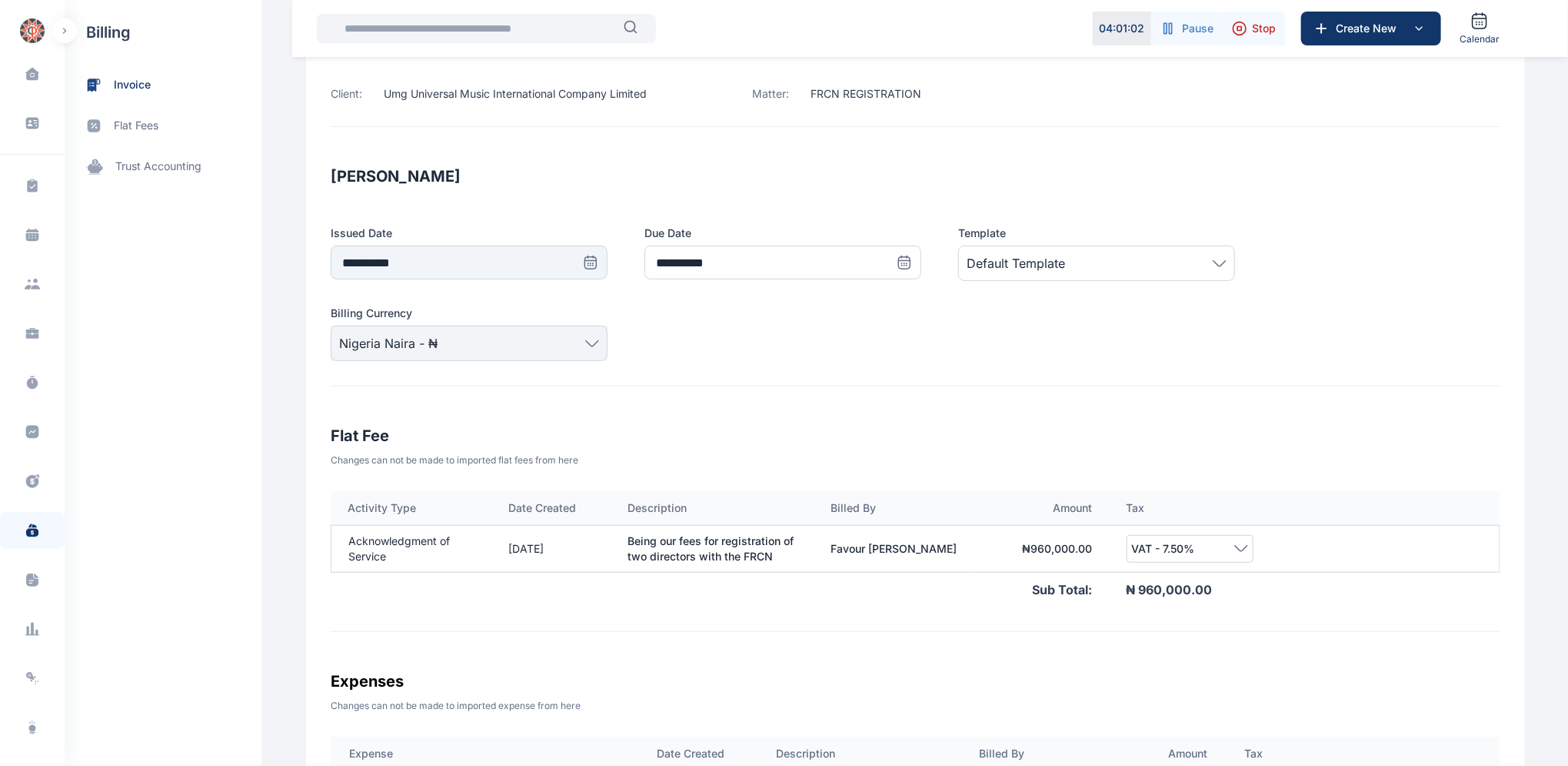
scroll to position [230, 0]
